Goal: Obtain resource: Download file/media

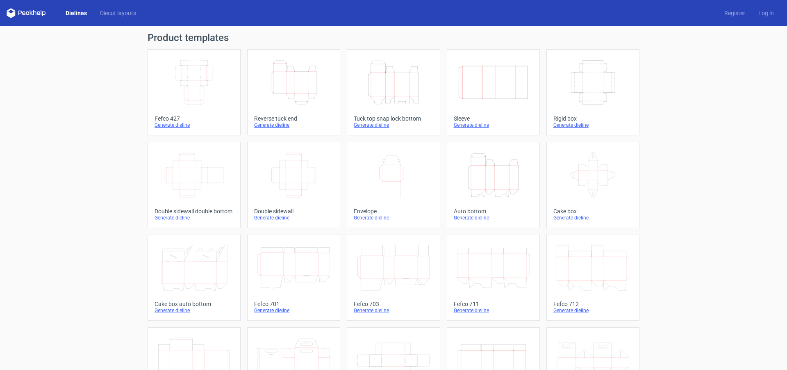
click at [366, 125] on div "Generate dieline" at bounding box center [393, 125] width 79 height 7
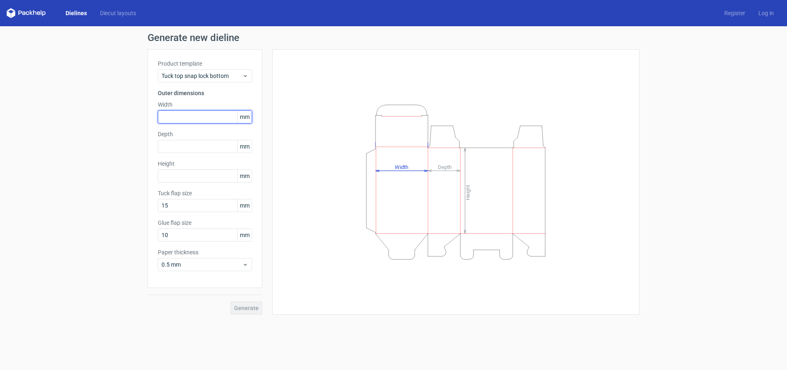
click at [179, 117] on input "text" at bounding box center [205, 116] width 94 height 13
type input "53"
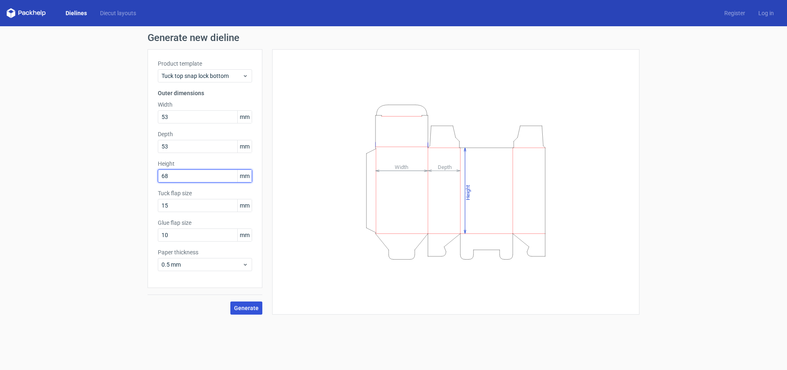
type input "68"
click at [245, 308] on span "Generate" at bounding box center [246, 308] width 25 height 6
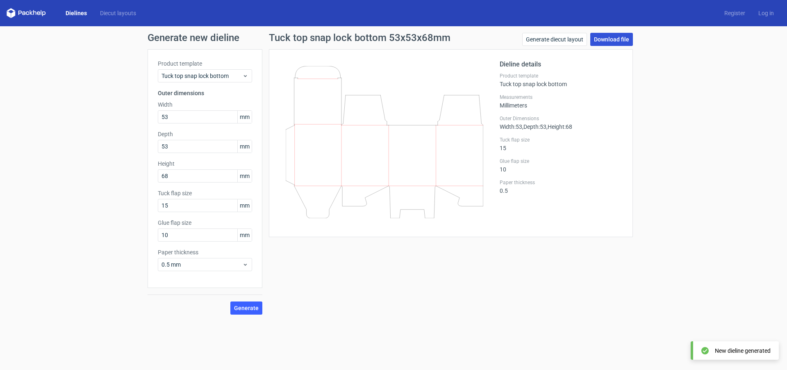
click at [611, 40] on link "Download file" at bounding box center [612, 39] width 43 height 13
click at [605, 39] on link "Download file" at bounding box center [612, 39] width 43 height 13
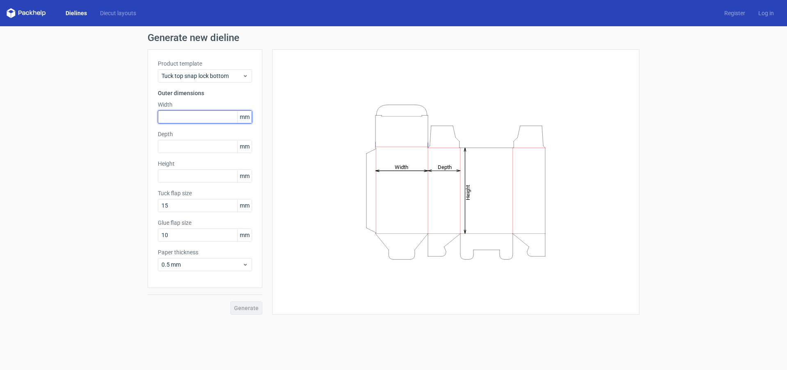
click at [178, 112] on input "text" at bounding box center [205, 116] width 94 height 13
type input "53"
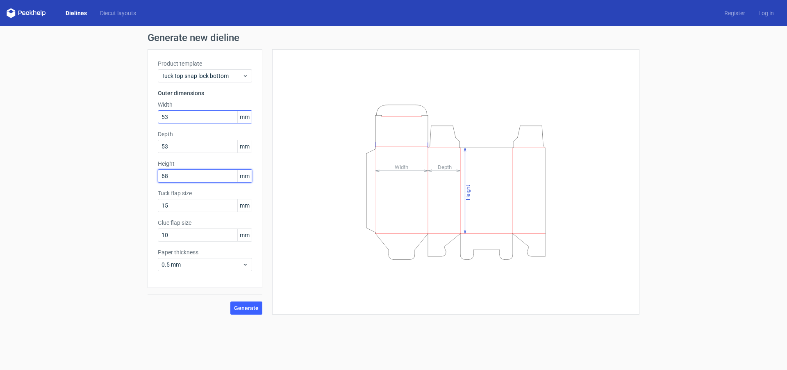
type input "68"
click at [248, 308] on span "Generate" at bounding box center [246, 308] width 25 height 6
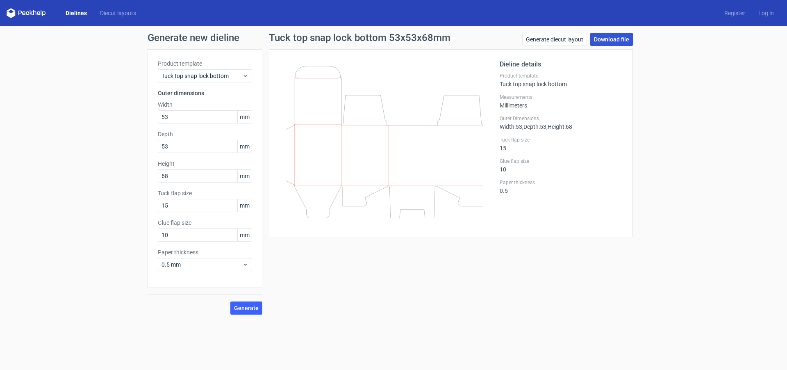
click at [614, 40] on link "Download file" at bounding box center [612, 39] width 43 height 13
click at [613, 41] on link "Download file" at bounding box center [612, 39] width 43 height 13
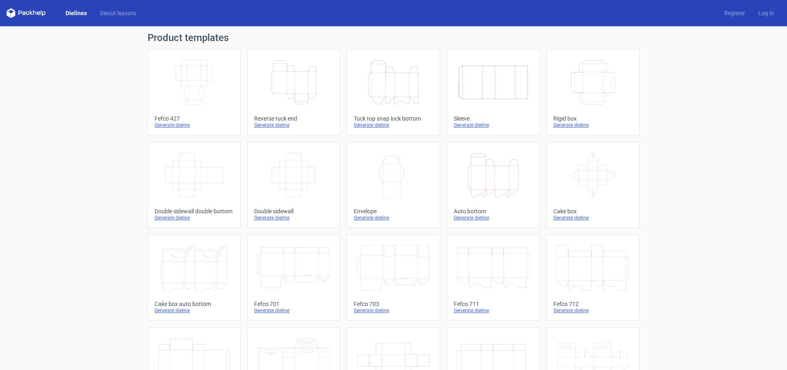
click at [374, 125] on div "Generate dieline" at bounding box center [393, 125] width 79 height 7
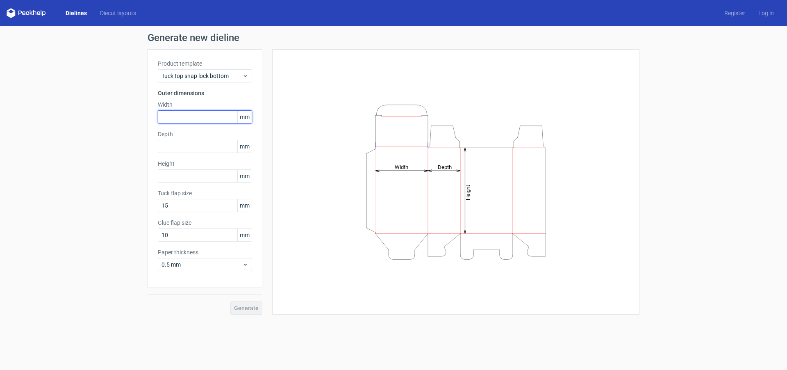
click at [174, 115] on input "text" at bounding box center [205, 116] width 94 height 13
type input "53"
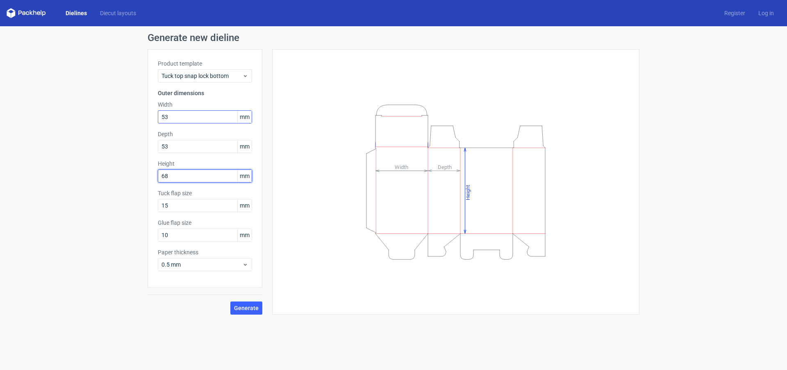
type input "68"
click at [245, 306] on span "Generate" at bounding box center [246, 308] width 25 height 6
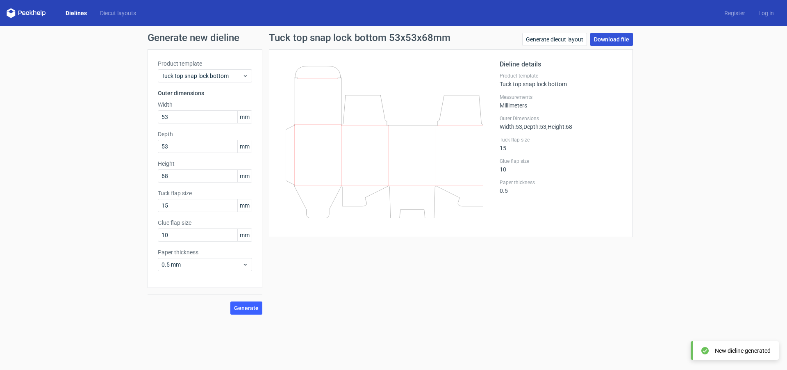
click at [616, 33] on link "Download file" at bounding box center [612, 39] width 43 height 13
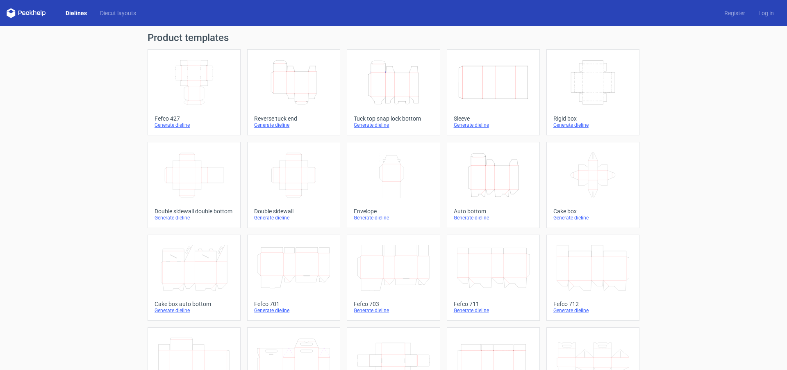
click at [275, 123] on div "Generate dieline" at bounding box center [293, 125] width 79 height 7
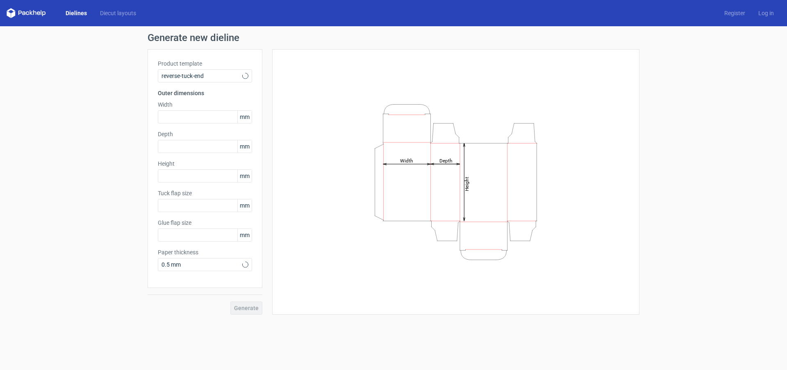
type input "15"
type input "10"
click at [196, 117] on input "text" at bounding box center [205, 116] width 94 height 13
type input "53"
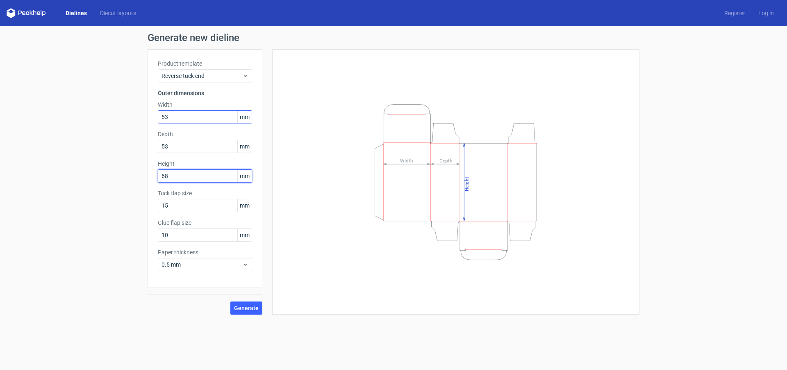
type input "68"
click at [239, 310] on span "Generate" at bounding box center [246, 308] width 25 height 6
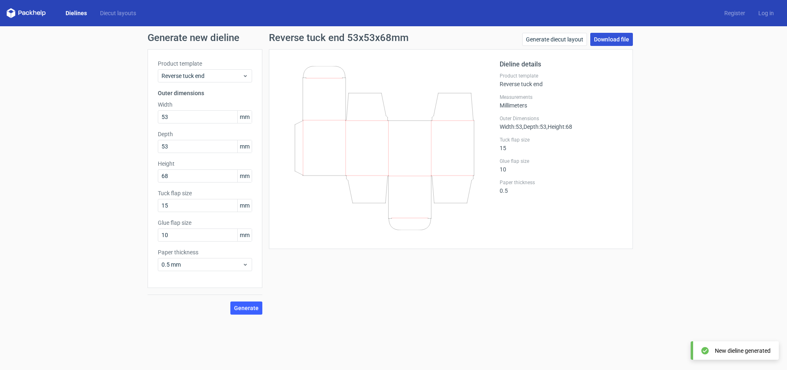
click at [608, 37] on link "Download file" at bounding box center [612, 39] width 43 height 13
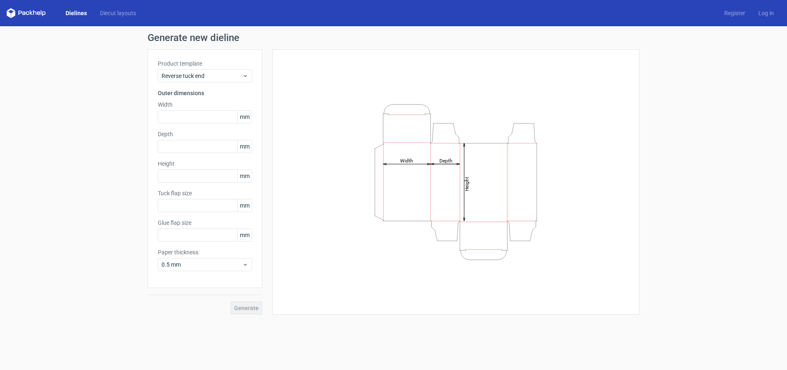
type input "15"
type input "10"
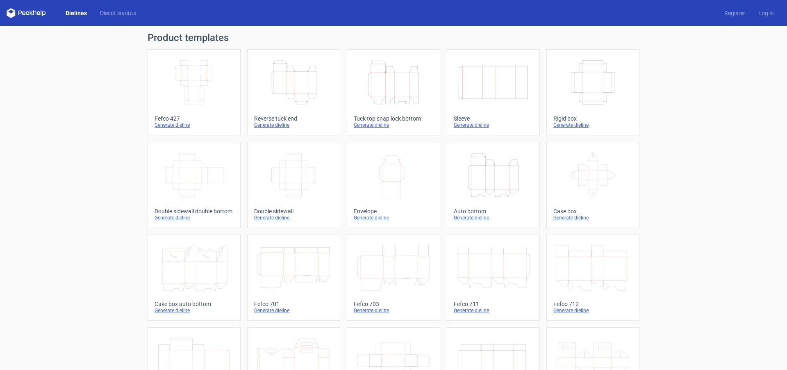
click at [392, 84] on icon "Height Depth Width" at bounding box center [393, 82] width 73 height 46
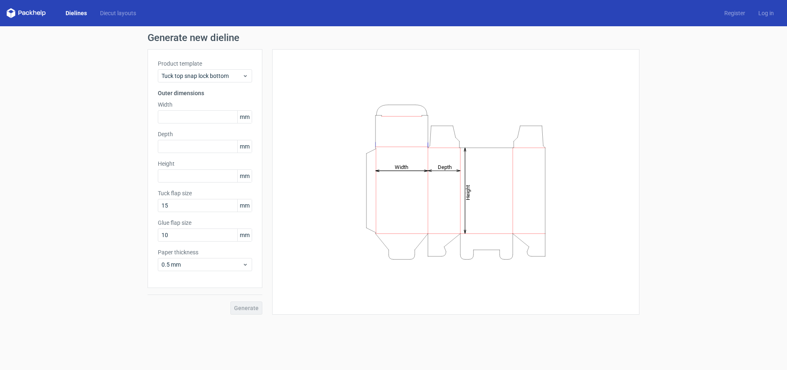
click at [75, 13] on link "Dielines" at bounding box center [76, 13] width 34 height 8
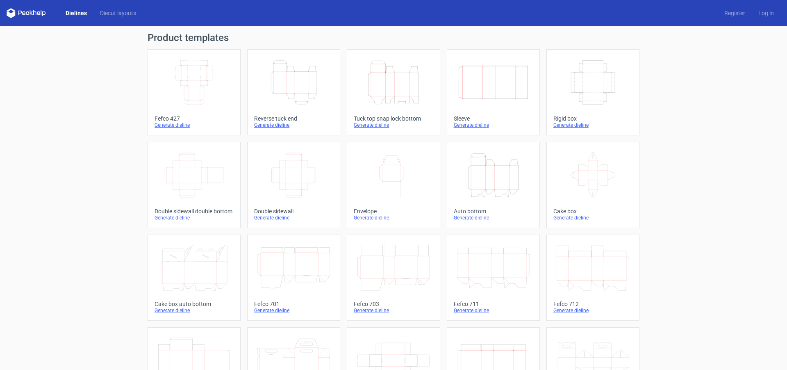
click at [290, 91] on icon "Height Depth Width" at bounding box center [294, 82] width 73 height 46
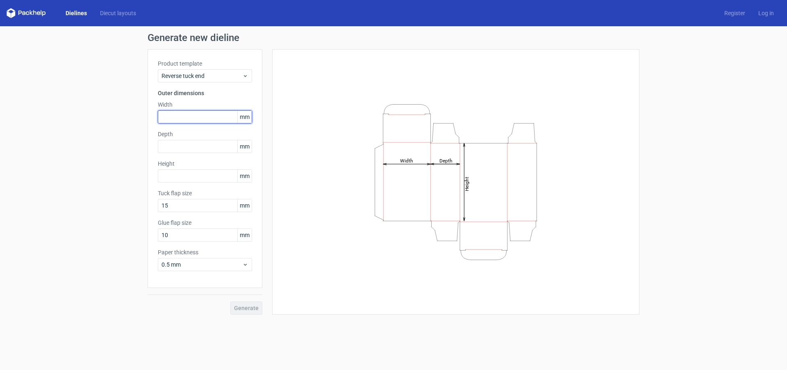
click at [185, 116] on input "text" at bounding box center [205, 116] width 94 height 13
type input "20"
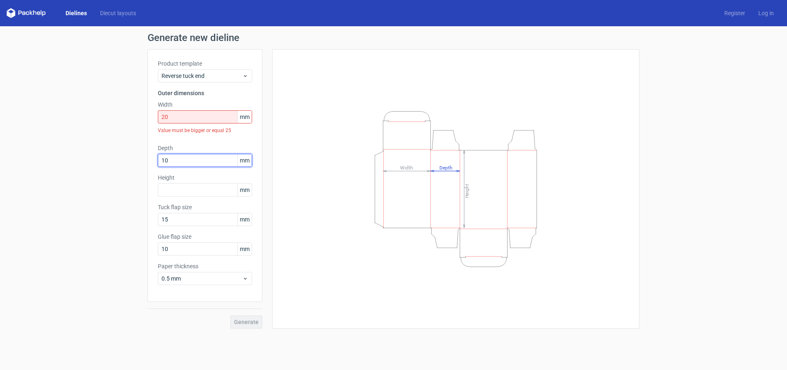
type input "10"
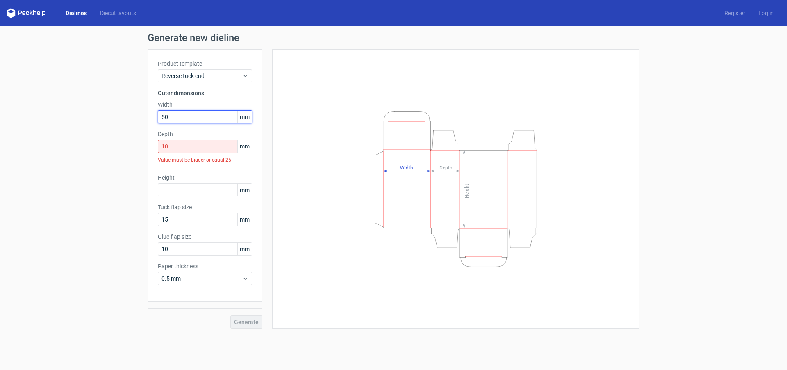
type input "50"
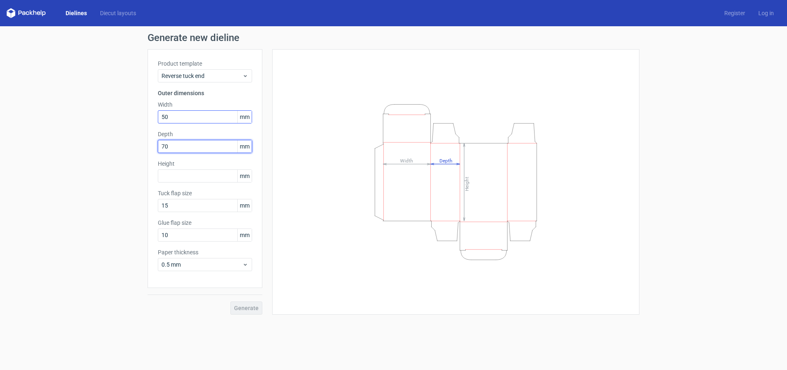
type input "70"
type input "25"
click at [251, 311] on button "Generate" at bounding box center [246, 307] width 32 height 13
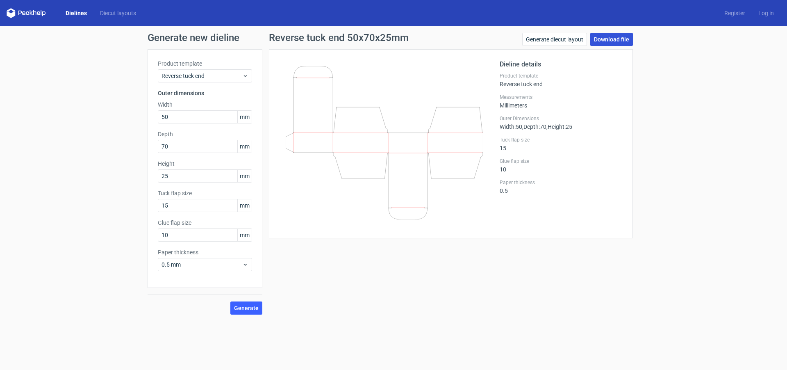
click at [611, 37] on link "Download file" at bounding box center [612, 39] width 43 height 13
click at [732, 14] on link "Register" at bounding box center [735, 13] width 34 height 8
